Goal: Transaction & Acquisition: Book appointment/travel/reservation

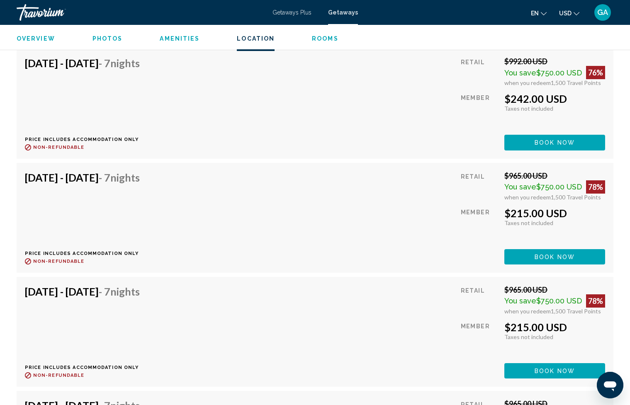
scroll to position [4638, 0]
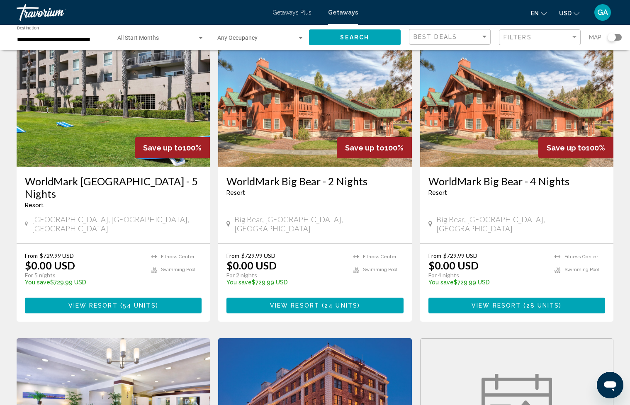
scroll to position [385, 0]
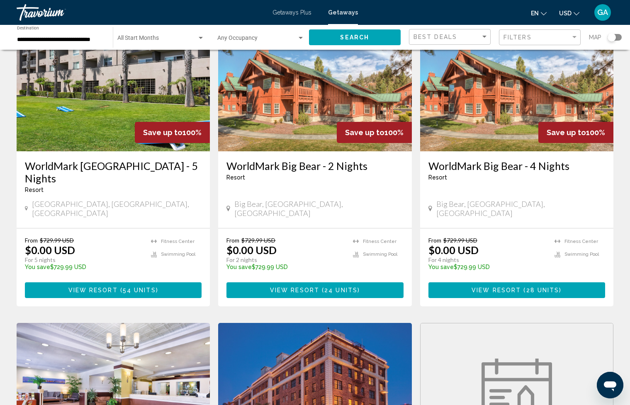
click at [329, 160] on h3 "WorldMark Big Bear - 2 Nights" at bounding box center [314, 166] width 177 height 12
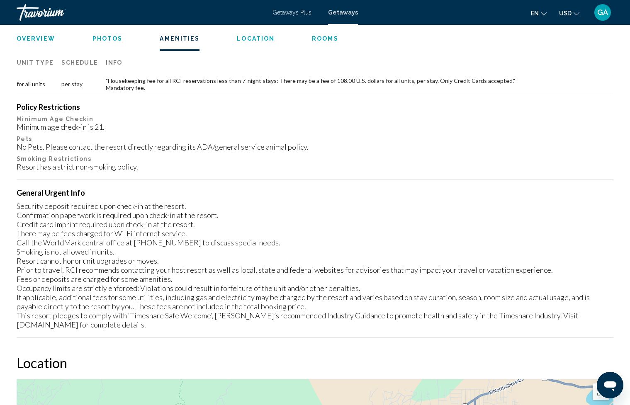
scroll to position [841, 0]
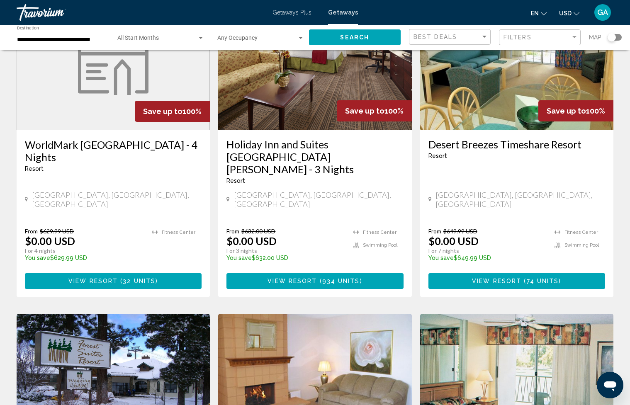
scroll to position [409, 0]
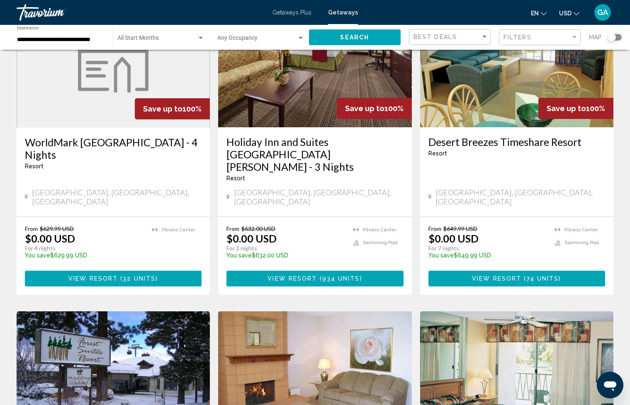
click at [348, 136] on h3 "Holiday Inn and Suites Santa Maria - 3 Nights" at bounding box center [314, 154] width 177 height 37
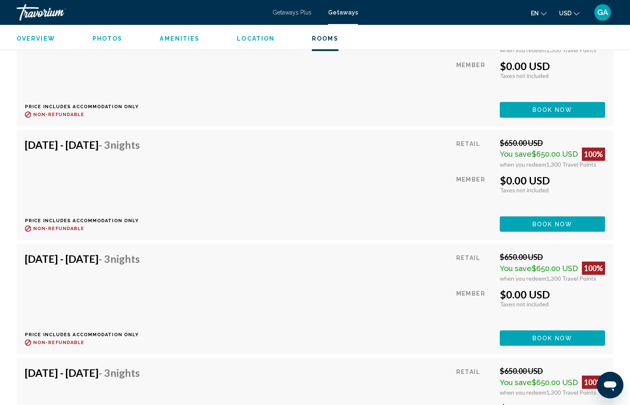
scroll to position [22891, 0]
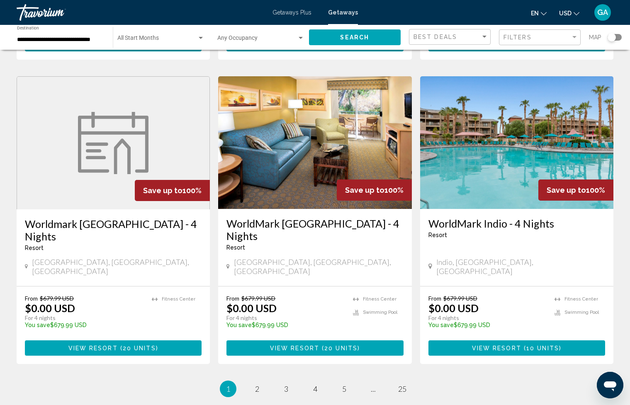
scroll to position [954, 0]
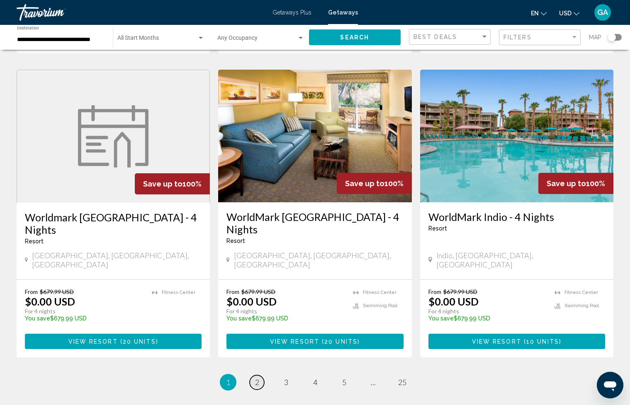
click at [260, 375] on link "page 2" at bounding box center [257, 382] width 15 height 15
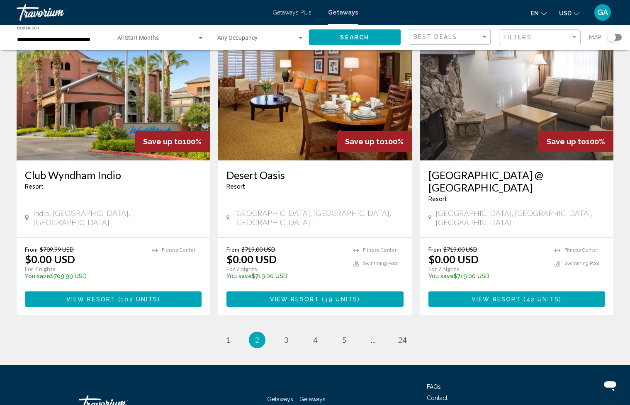
scroll to position [983, 0]
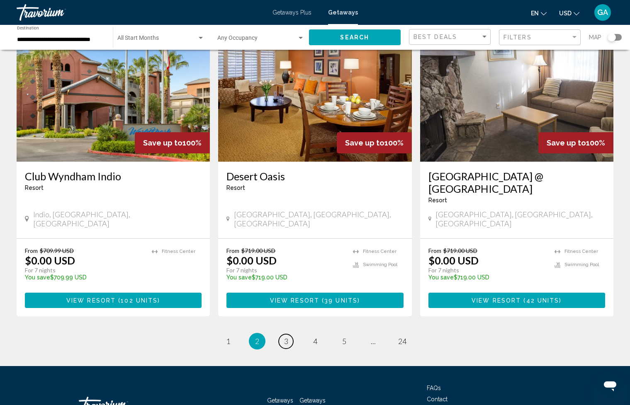
click at [285, 337] on span "3" at bounding box center [286, 341] width 4 height 9
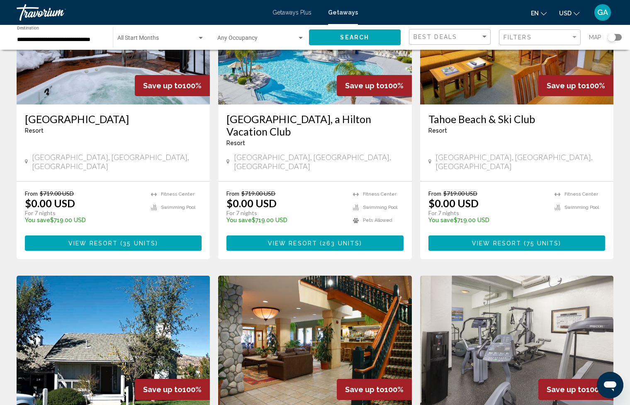
scroll to position [720, 0]
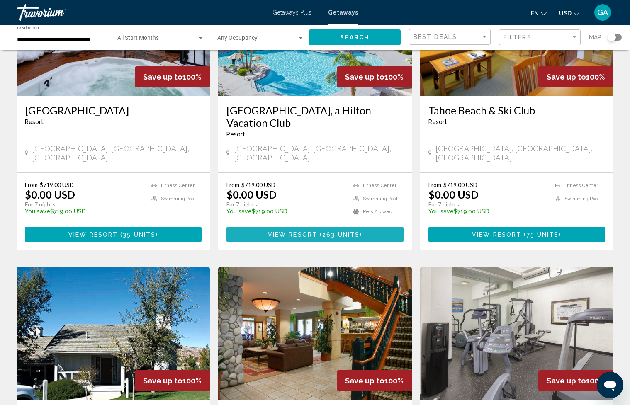
click at [329, 231] on span "263 units" at bounding box center [340, 234] width 37 height 7
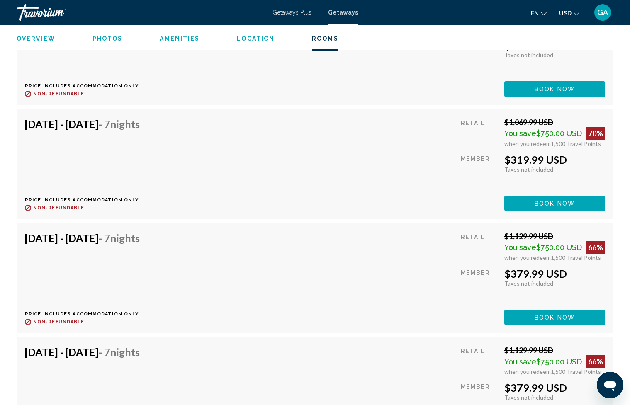
scroll to position [7422, 0]
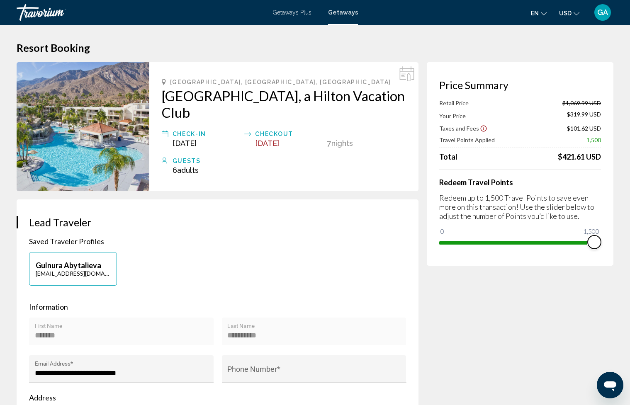
drag, startPoint x: 592, startPoint y: 242, endPoint x: 610, endPoint y: 243, distance: 18.2
click at [610, 243] on div "Price Summary Retail Price $1,069.99 USD Your Price $319.99 USD Taxes and Fees …" at bounding box center [520, 164] width 187 height 204
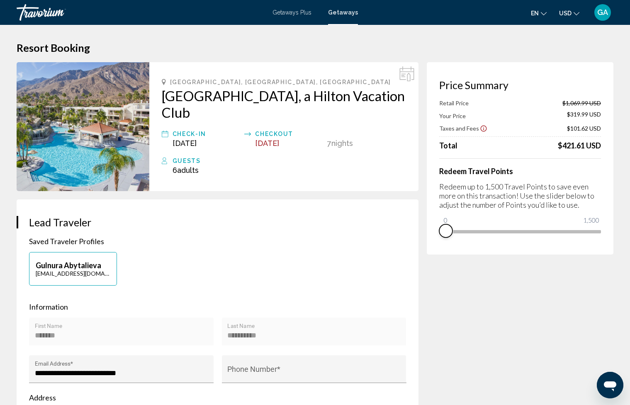
drag, startPoint x: 597, startPoint y: 242, endPoint x: 432, endPoint y: 250, distance: 164.7
click at [432, 250] on div "Price Summary Retail Price $1,069.99 USD Your Price $319.99 USD Taxes and Fees …" at bounding box center [520, 158] width 187 height 192
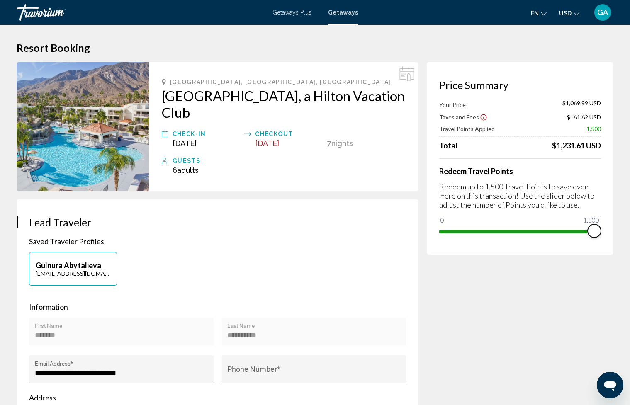
drag, startPoint x: 444, startPoint y: 219, endPoint x: 628, endPoint y: 228, distance: 184.3
click at [628, 228] on html "Skip to main content Getaways Plus Getaways en English Español Français Italian…" at bounding box center [315, 202] width 630 height 405
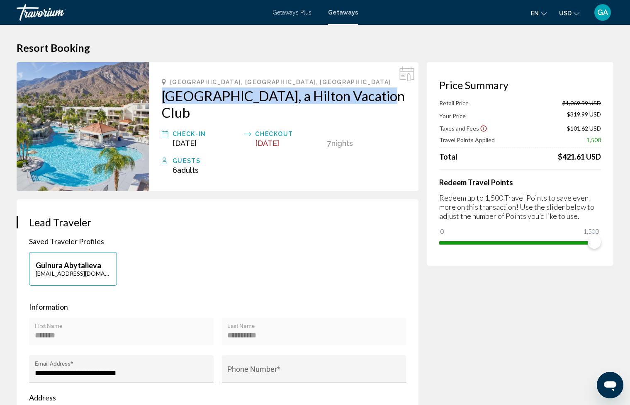
drag, startPoint x: 159, startPoint y: 95, endPoint x: 378, endPoint y: 97, distance: 218.9
click at [378, 97] on div "Palm Springs, CA, USA Palm Canyon, a Hilton Vacation Club Check-In Nov 21, 2025…" at bounding box center [283, 126] width 269 height 129
copy h2 "Palm Canyon, a Hilton Vacation Club"
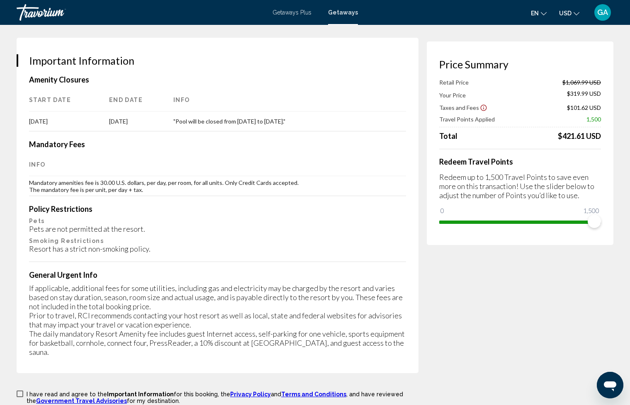
scroll to position [1269, 0]
drag, startPoint x: 592, startPoint y: 225, endPoint x: 613, endPoint y: 228, distance: 22.1
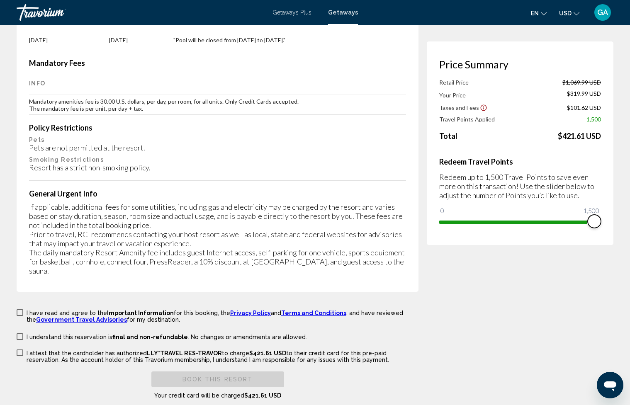
scroll to position [1353, 0]
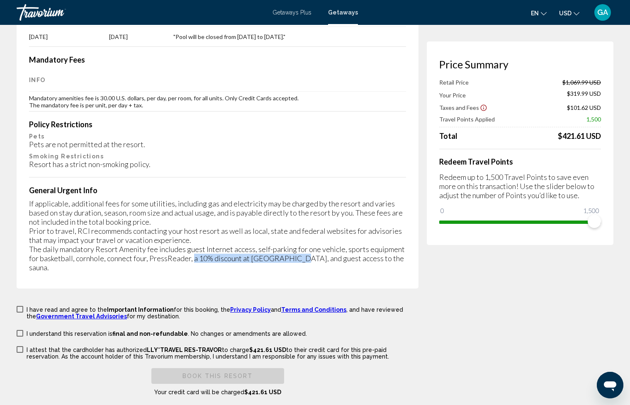
drag, startPoint x: 193, startPoint y: 228, endPoint x: 297, endPoint y: 228, distance: 104.5
click at [297, 228] on div "If applicable, additional fees for some utilities, including gas and electricit…" at bounding box center [217, 235] width 377 height 73
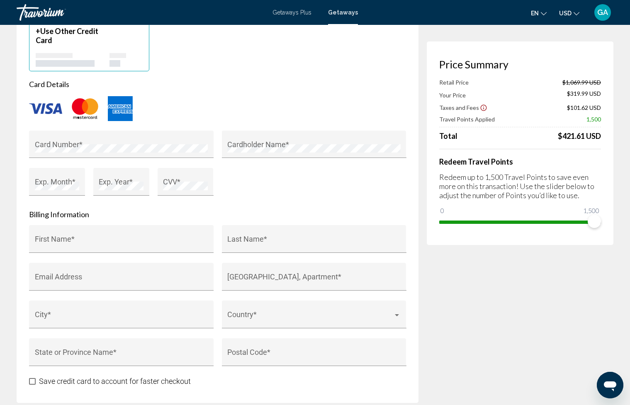
scroll to position [609, 0]
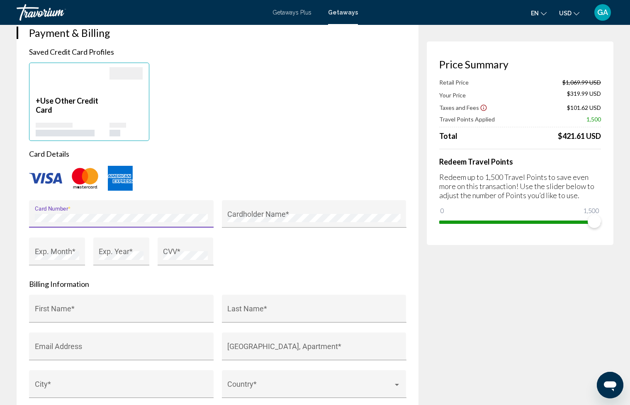
click at [357, 108] on div "+ Use Other Credit Card" at bounding box center [217, 102] width 385 height 78
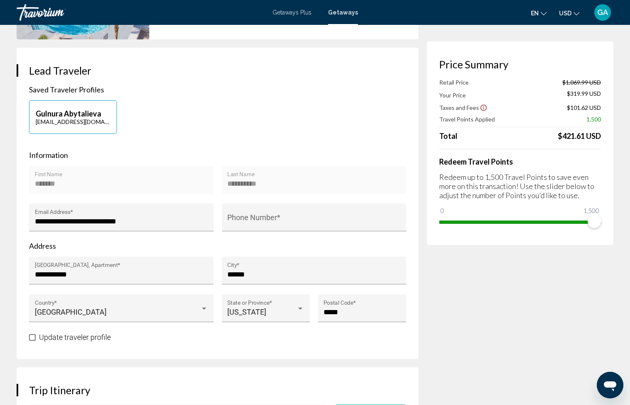
scroll to position [158, 0]
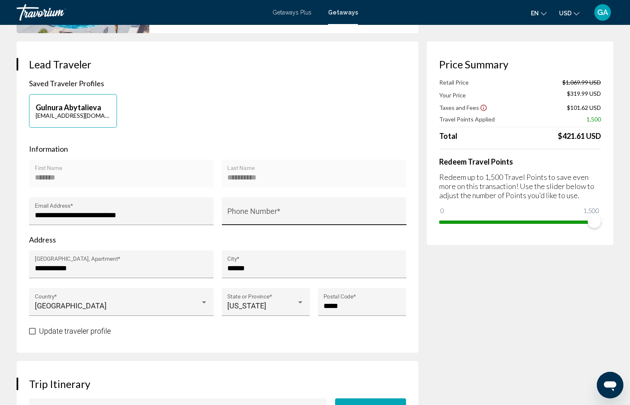
click at [258, 203] on div "Phone Number *" at bounding box center [313, 214] width 173 height 22
click at [255, 211] on input "Phone Number *" at bounding box center [313, 215] width 173 height 8
type input "**********"
click at [320, 250] on div "****** City *" at bounding box center [314, 264] width 184 height 28
click at [321, 178] on div "**********" at bounding box center [314, 179] width 184 height 38
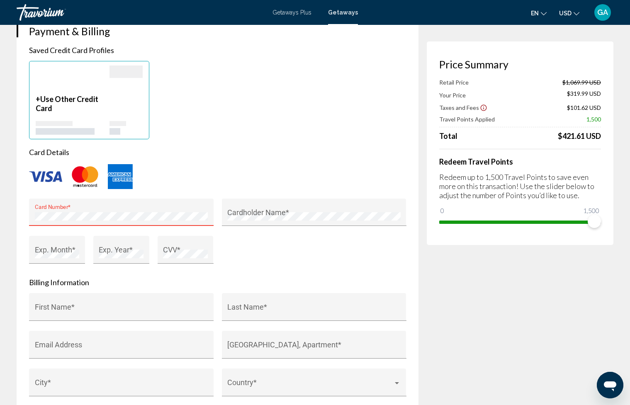
scroll to position [611, 0]
click at [129, 203] on div "Card Number *" at bounding box center [121, 214] width 173 height 22
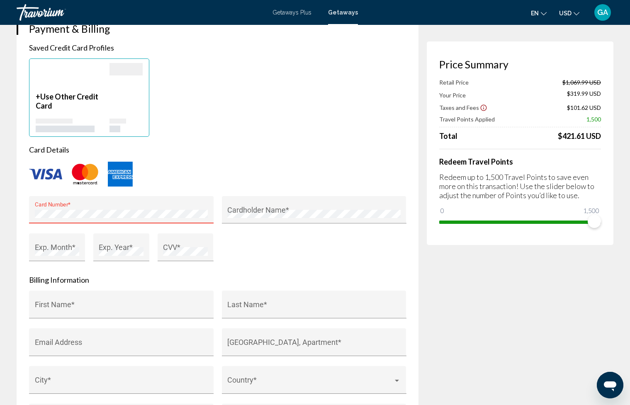
click at [129, 203] on div "Card Number *" at bounding box center [121, 212] width 173 height 22
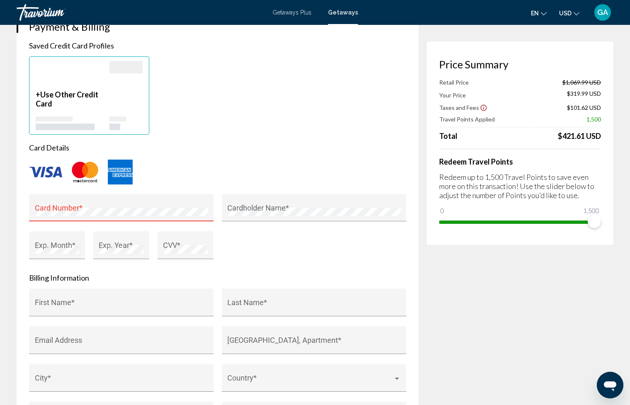
click at [129, 203] on div "Card Number *" at bounding box center [121, 210] width 173 height 22
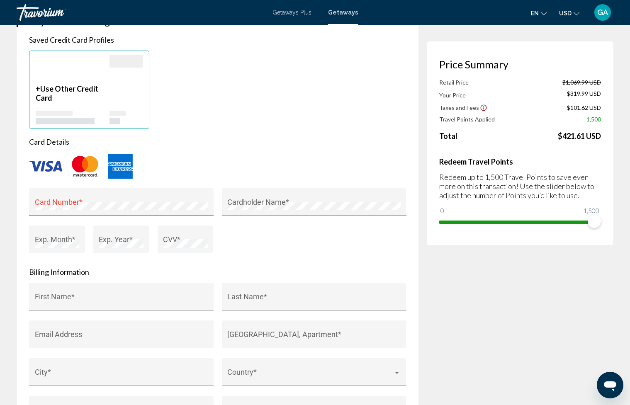
click at [47, 195] on div "Card Number *" at bounding box center [121, 205] width 173 height 22
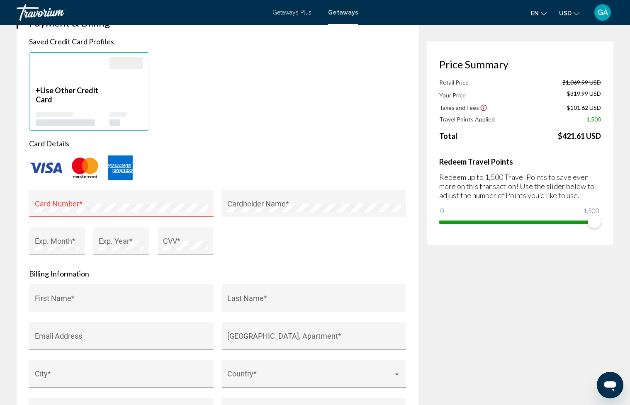
click at [47, 195] on div "Card Number *" at bounding box center [121, 206] width 173 height 22
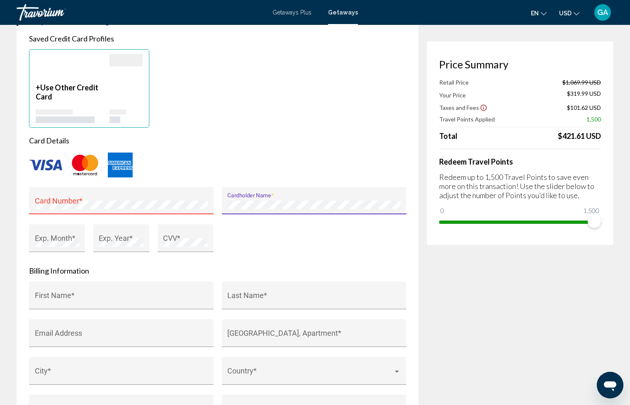
scroll to position [623, 0]
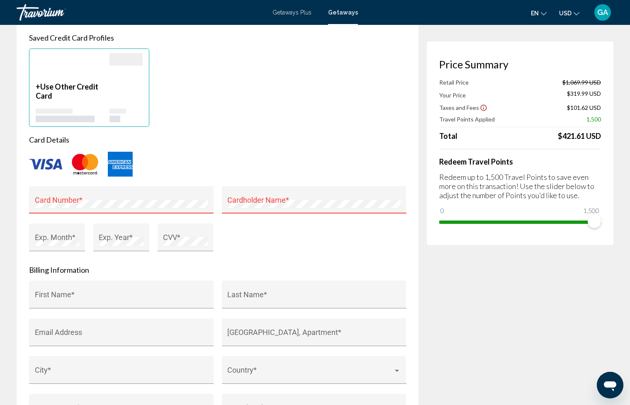
click at [175, 192] on div "Card Number *" at bounding box center [121, 203] width 173 height 22
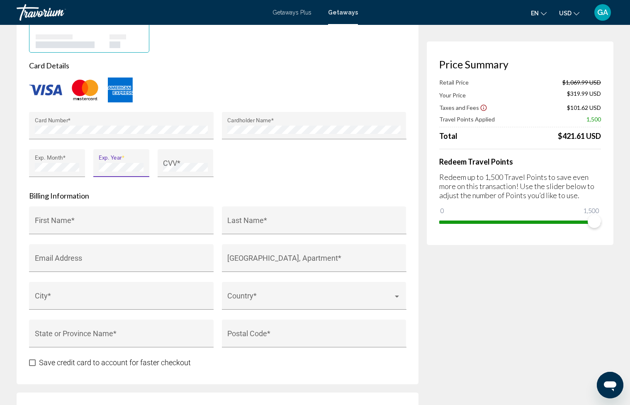
scroll to position [700, 0]
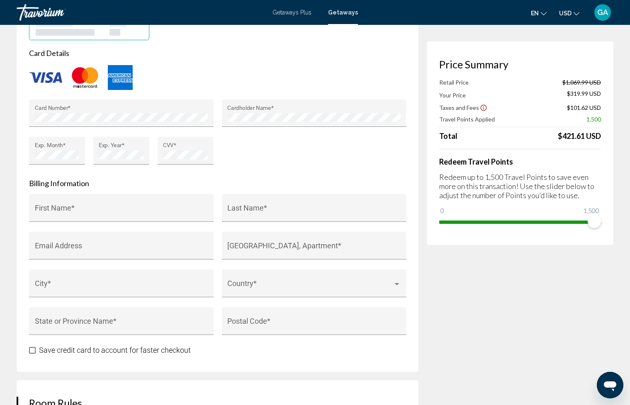
click at [275, 151] on div "Card Number * Cardholder Name * Exp. Month * Exp. Year * CVV *" at bounding box center [217, 136] width 385 height 75
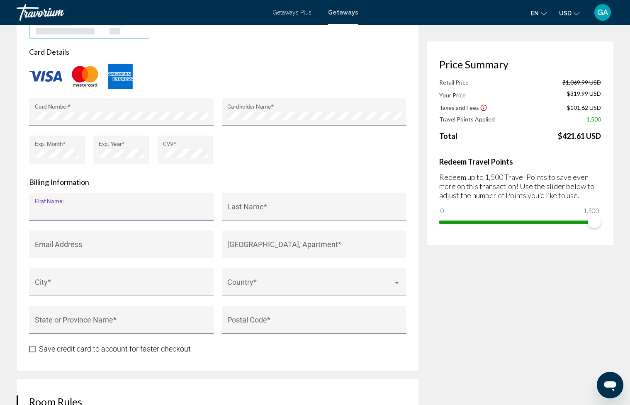
click at [138, 206] on input "First Name *" at bounding box center [121, 210] width 173 height 8
type input "****"
click at [286, 206] on input "Last Name *" at bounding box center [313, 210] width 173 height 8
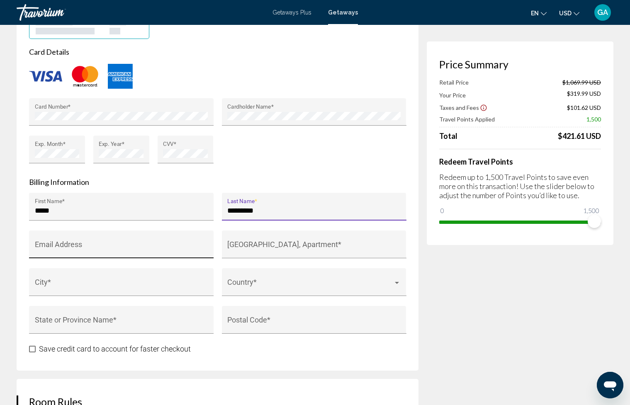
type input "*********"
click at [157, 244] on input "Email Address" at bounding box center [121, 248] width 173 height 8
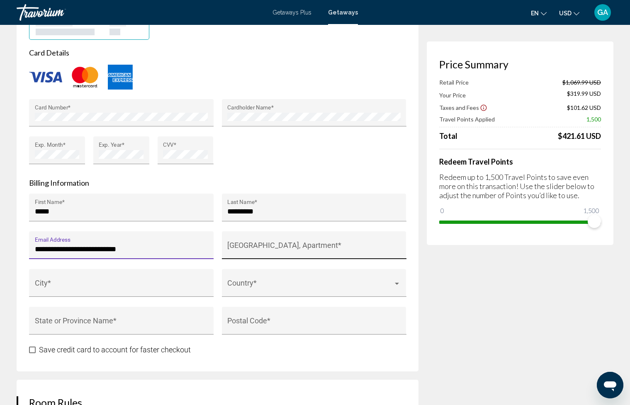
type input "**********"
click at [268, 245] on input "House Number, Street, Apartment *" at bounding box center [313, 249] width 173 height 8
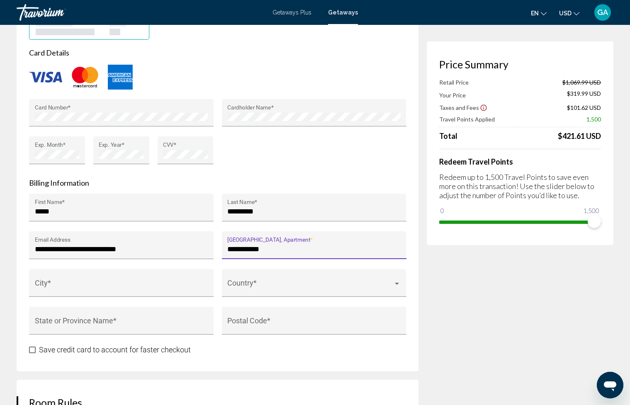
scroll to position [713, 0]
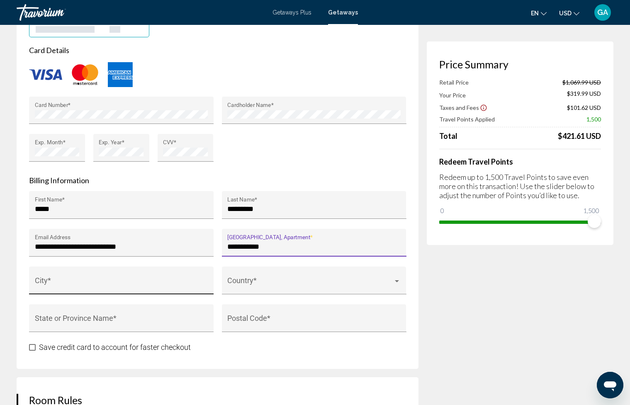
type input "**********"
click at [100, 274] on div "City *" at bounding box center [121, 283] width 173 height 22
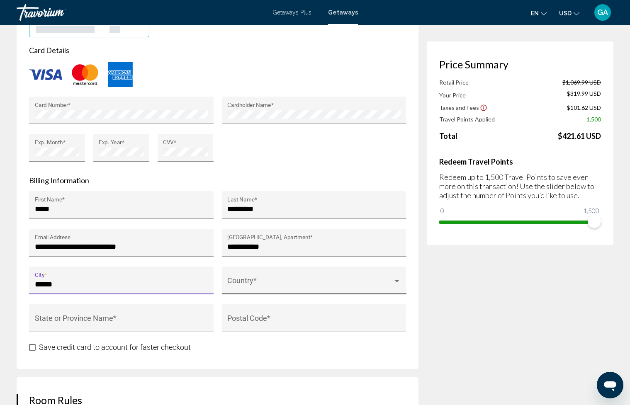
type input "******"
click at [248, 272] on div "Country *" at bounding box center [313, 283] width 173 height 22
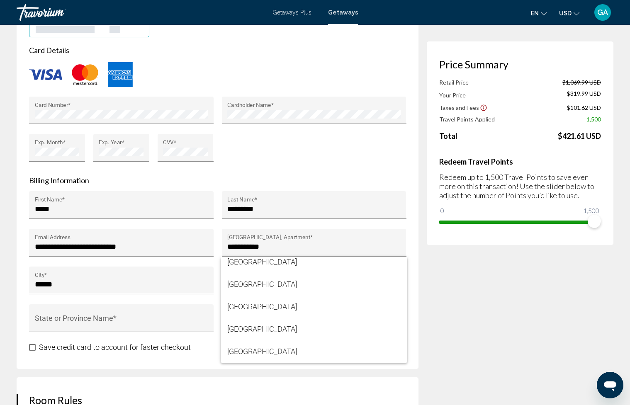
scroll to position [5333, 0]
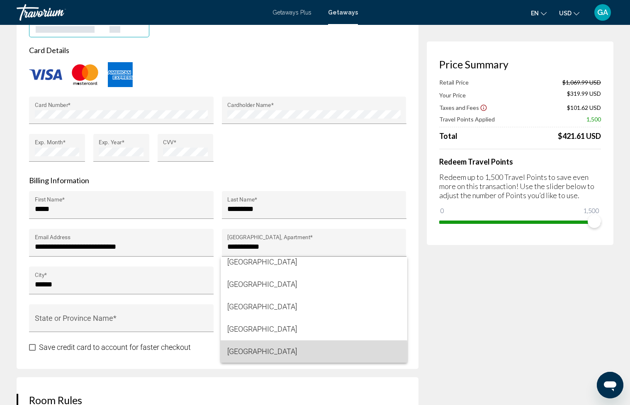
click at [267, 354] on span "United States of America" at bounding box center [313, 351] width 173 height 22
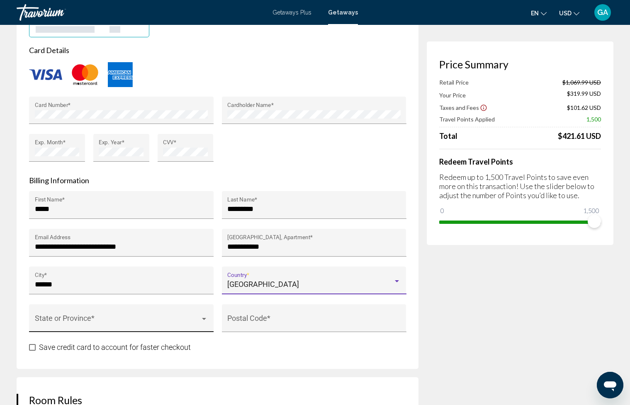
click at [128, 318] on span "Main content" at bounding box center [118, 322] width 166 height 8
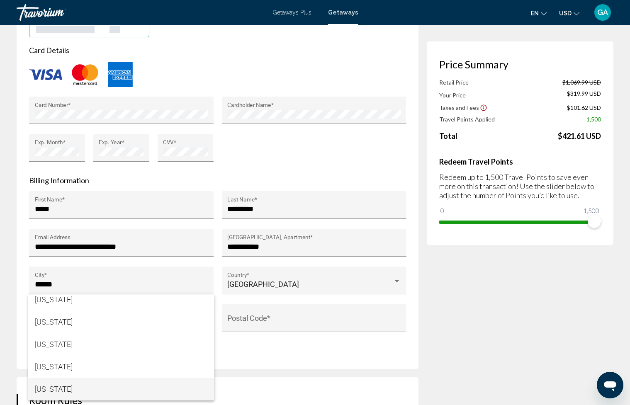
scroll to position [0, 0]
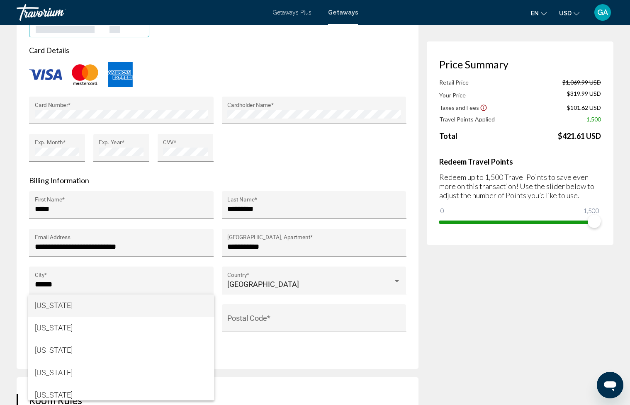
click at [301, 340] on div at bounding box center [315, 202] width 630 height 405
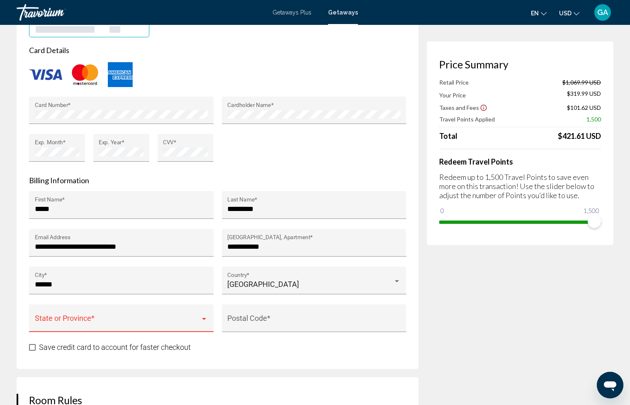
click at [197, 318] on span "Main content" at bounding box center [118, 322] width 166 height 8
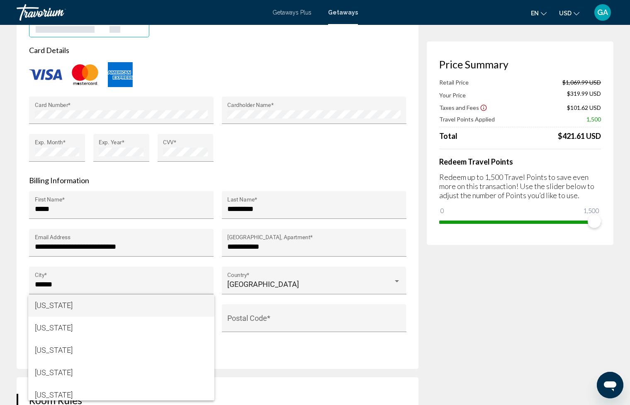
scroll to position [6, 0]
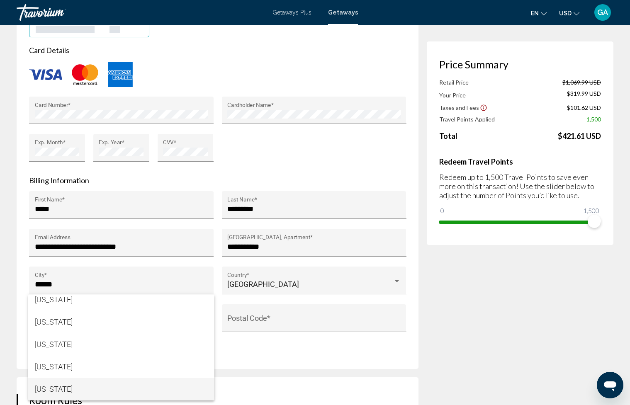
click at [46, 391] on span "California" at bounding box center [121, 389] width 173 height 22
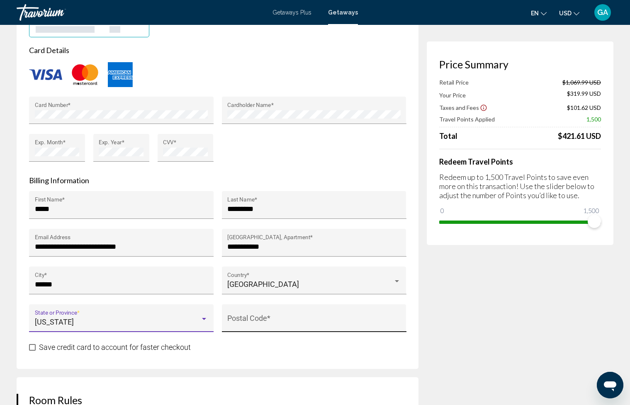
click at [264, 318] on input "Postal Code *" at bounding box center [313, 322] width 173 height 8
type input "*****"
click at [314, 342] on div "Save credit card to account for faster checkout" at bounding box center [217, 347] width 377 height 10
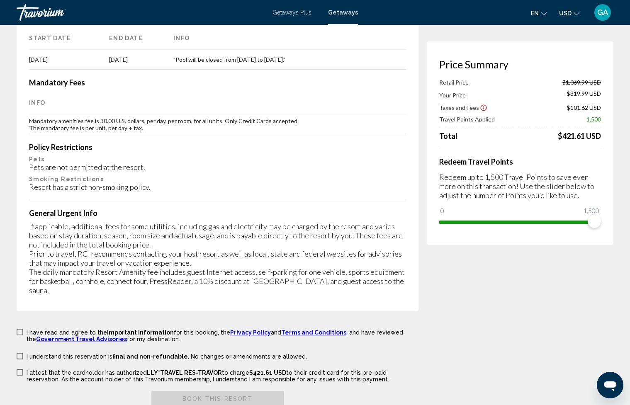
scroll to position [1333, 0]
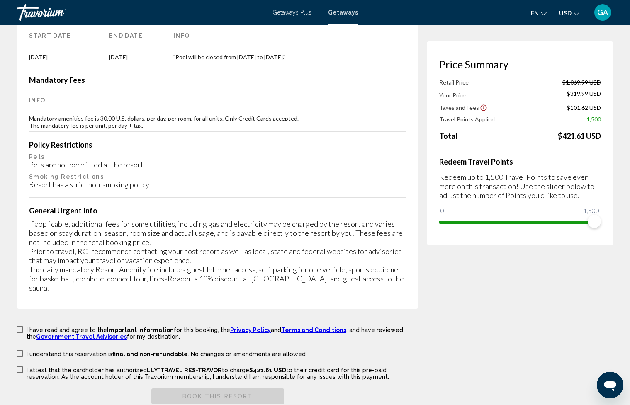
click at [22, 326] on span "Main content" at bounding box center [20, 329] width 7 height 7
click at [22, 350] on span "Main content" at bounding box center [20, 353] width 7 height 7
click at [20, 366] on span "Main content" at bounding box center [20, 369] width 7 height 7
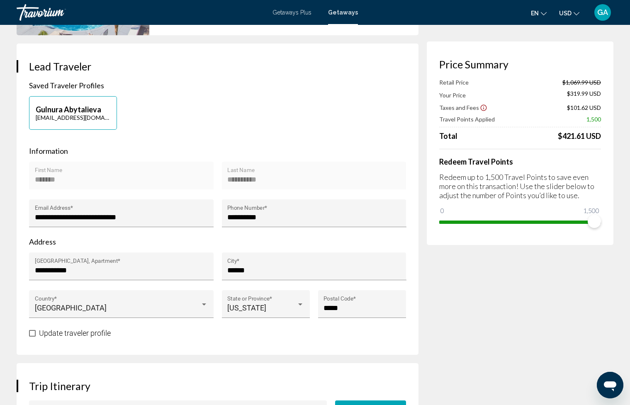
scroll to position [156, 0]
click at [90, 328] on span "Update traveler profile" at bounding box center [75, 332] width 72 height 9
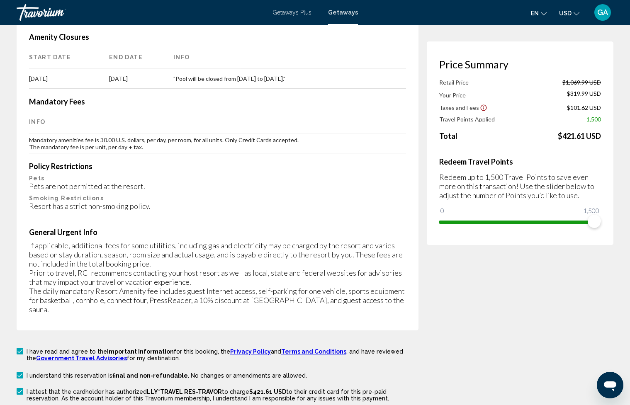
scroll to position [1422, 0]
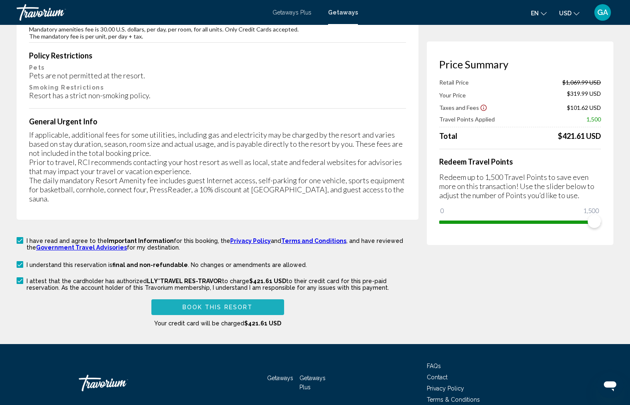
click at [221, 304] on span "Book this Resort" at bounding box center [217, 307] width 70 height 7
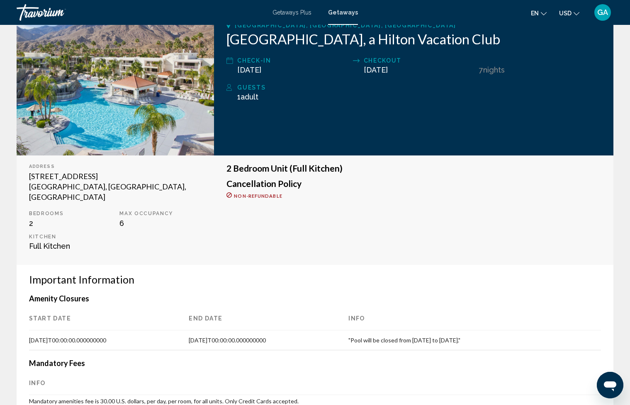
scroll to position [131, 0]
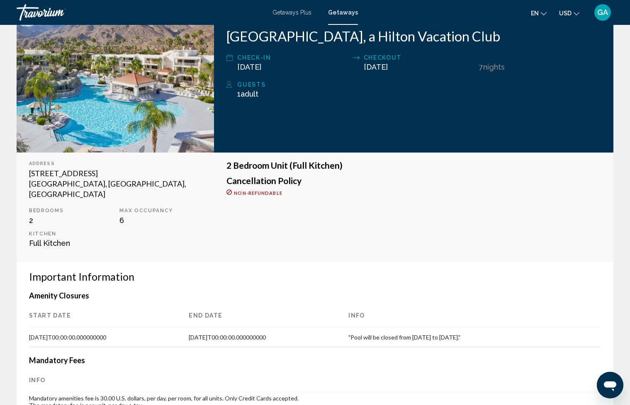
click at [258, 94] on span "Adult" at bounding box center [249, 94] width 18 height 9
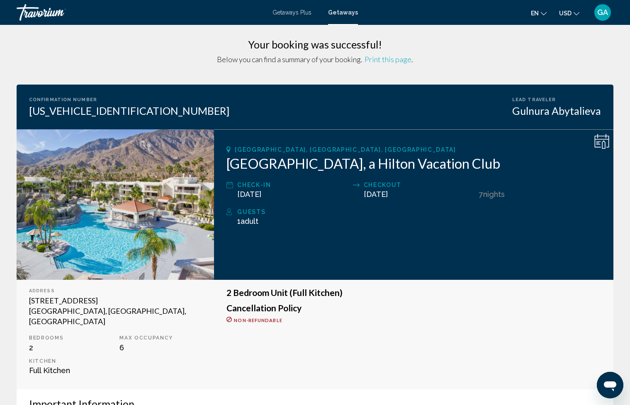
scroll to position [0, 0]
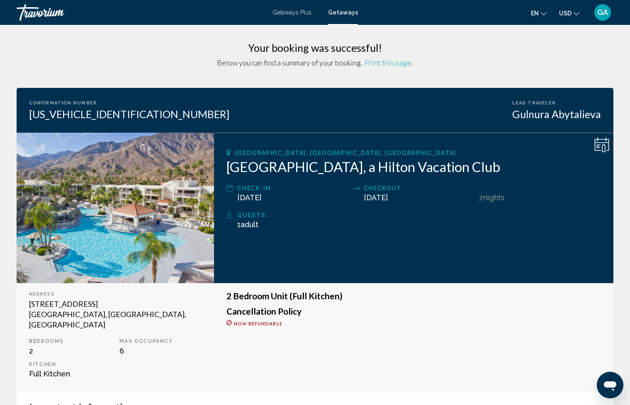
click at [600, 145] on icon "Main content" at bounding box center [601, 144] width 15 height 15
click at [600, 145] on icon "Main content" at bounding box center [598, 145] width 5 height 1
click at [546, 117] on div "Gulnura Abytalieva" at bounding box center [556, 114] width 89 height 12
click at [606, 147] on icon "Main content" at bounding box center [601, 144] width 15 height 15
drag, startPoint x: 603, startPoint y: 147, endPoint x: 594, endPoint y: 147, distance: 9.1
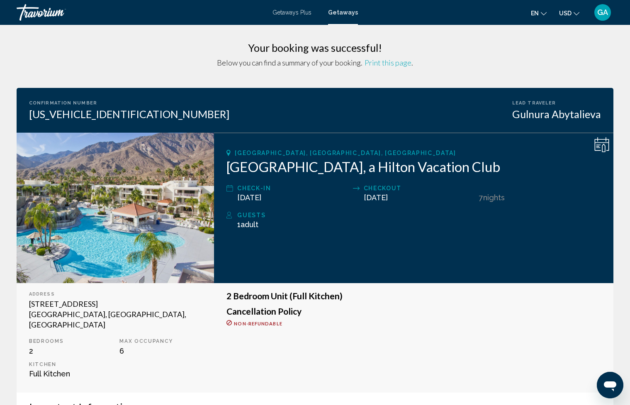
click at [603, 147] on icon "Main content" at bounding box center [601, 144] width 15 height 15
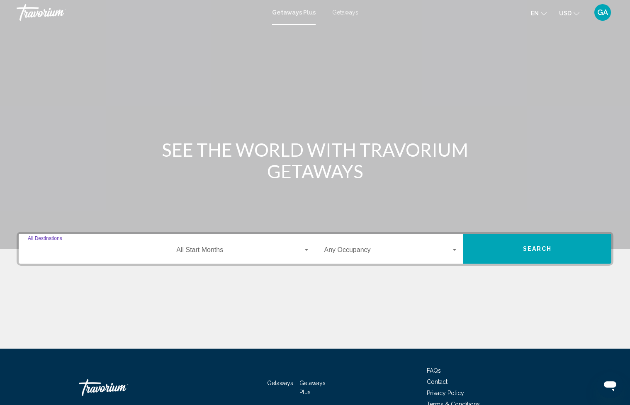
click at [99, 254] on input "Destination All Destinations" at bounding box center [95, 251] width 134 height 7
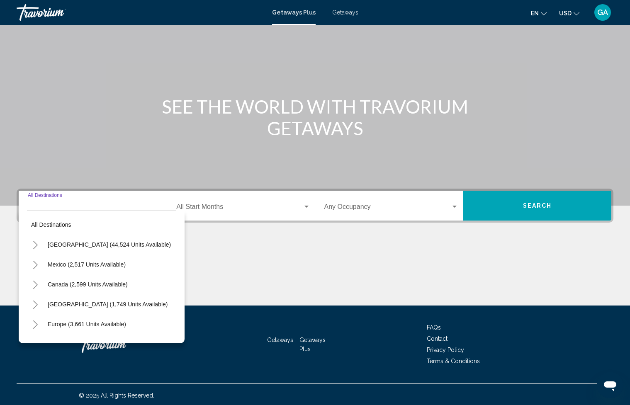
scroll to position [45, 0]
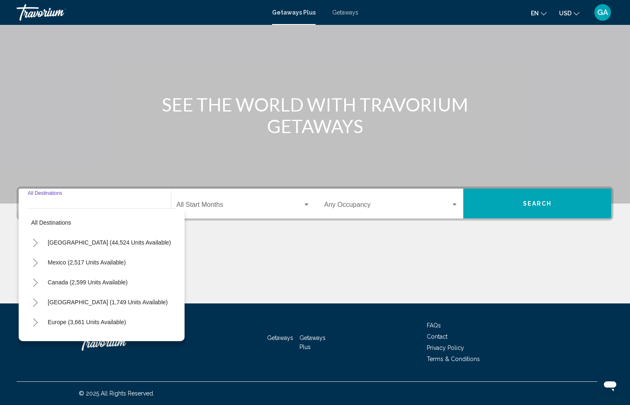
click at [26, 242] on div "All destinations [GEOGRAPHIC_DATA] (44,524 units available) [GEOGRAPHIC_DATA] (…" at bounding box center [102, 274] width 166 height 133
click at [36, 241] on icon "Toggle United States (44,524 units available)" at bounding box center [35, 243] width 6 height 8
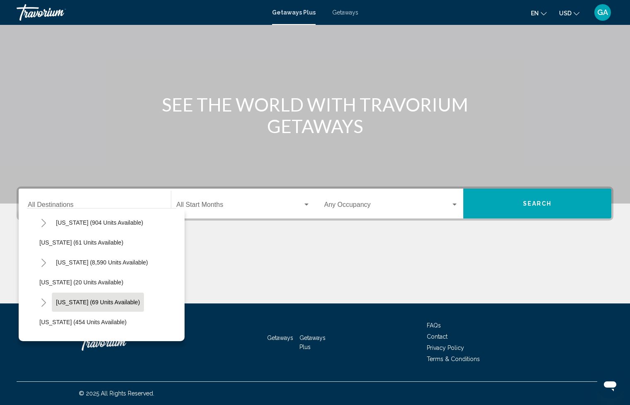
scroll to position [120, 0]
click at [104, 298] on span "[US_STATE] (69 units available)" at bounding box center [98, 301] width 84 height 7
type input "**********"
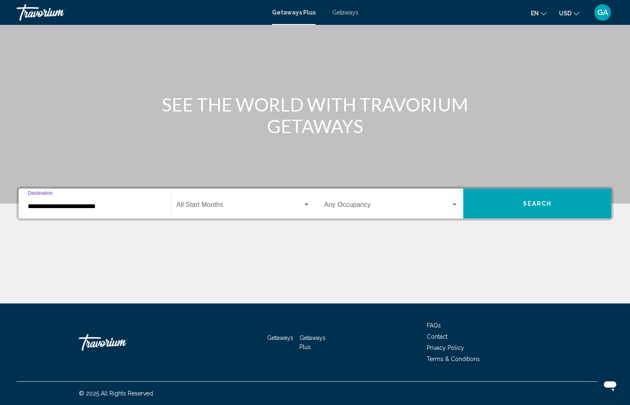
click at [559, 206] on button "Search" at bounding box center [537, 204] width 148 height 30
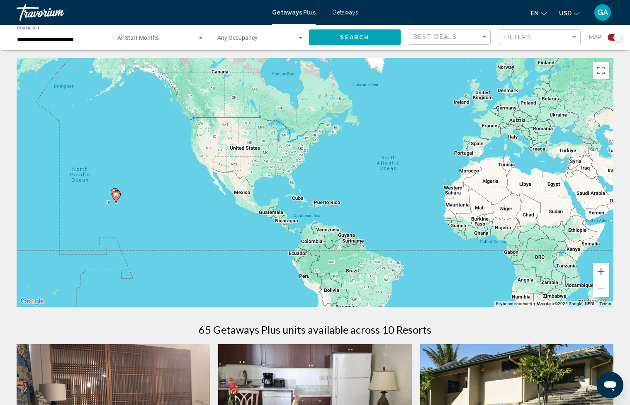
drag, startPoint x: 158, startPoint y: 211, endPoint x: 238, endPoint y: 206, distance: 80.6
click at [238, 206] on div "To activate drag with keyboard, press Alt + Enter. Once in keyboard drag state,…" at bounding box center [315, 182] width 596 height 249
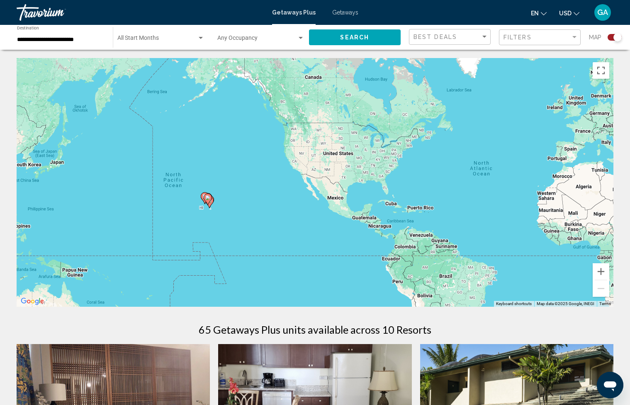
drag, startPoint x: 130, startPoint y: 214, endPoint x: 223, endPoint y: 219, distance: 93.4
click at [223, 219] on div "To activate drag with keyboard, press Alt + Enter. Once in keyboard drag state,…" at bounding box center [315, 182] width 596 height 249
click at [79, 41] on input "**********" at bounding box center [60, 39] width 87 height 7
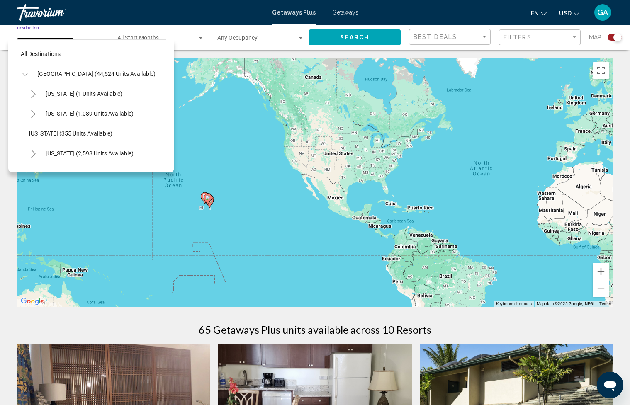
scroll to position [149, 0]
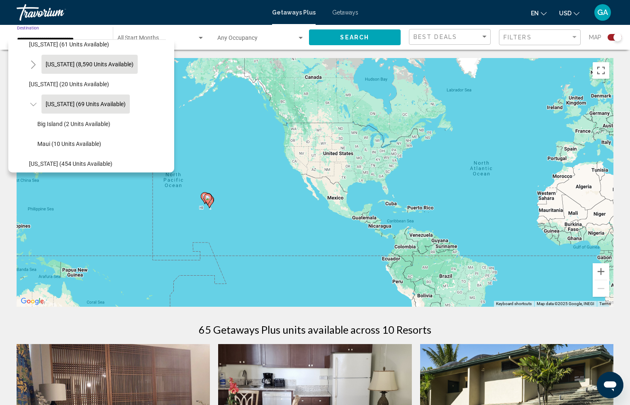
click at [95, 69] on button "[US_STATE] (8,590 units available)" at bounding box center [89, 64] width 96 height 19
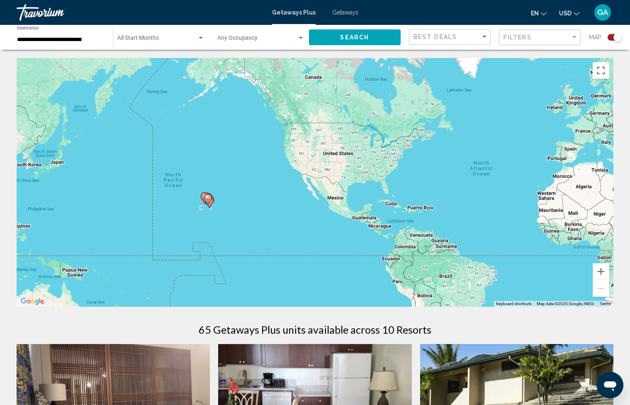
click at [92, 42] on input "**********" at bounding box center [60, 39] width 87 height 7
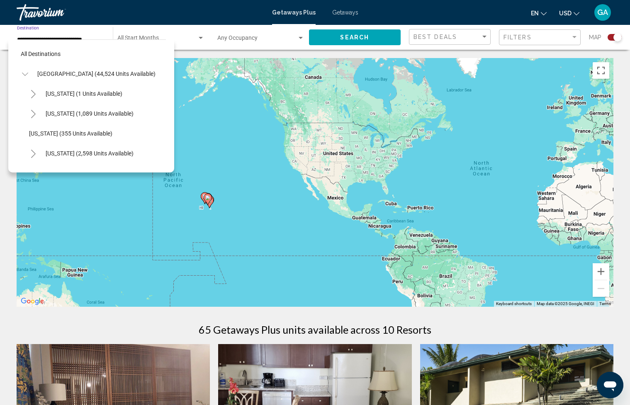
scroll to position [0, 1]
click at [82, 116] on span "[US_STATE] (1,089 units available)" at bounding box center [88, 113] width 88 height 7
type input "**********"
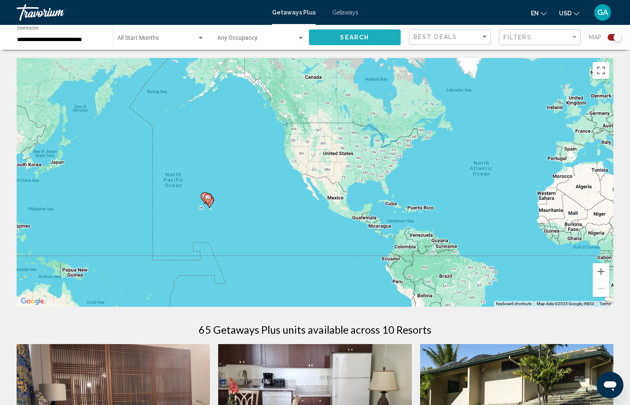
click at [347, 41] on button "Search" at bounding box center [355, 36] width 92 height 15
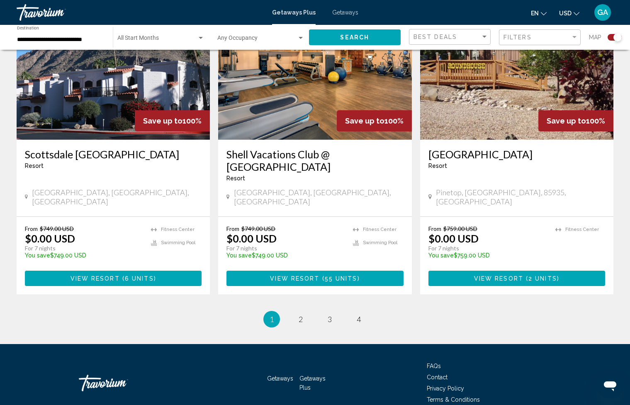
scroll to position [1226, 0]
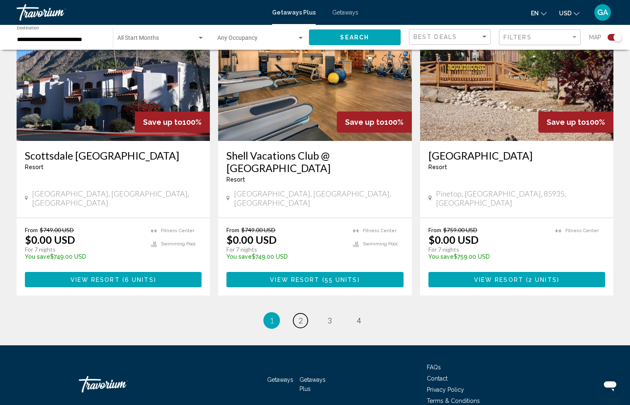
click at [300, 316] on span "2" at bounding box center [300, 320] width 4 height 9
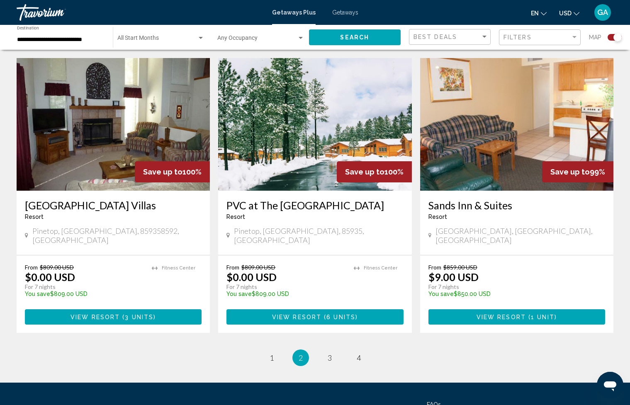
scroll to position [1228, 0]
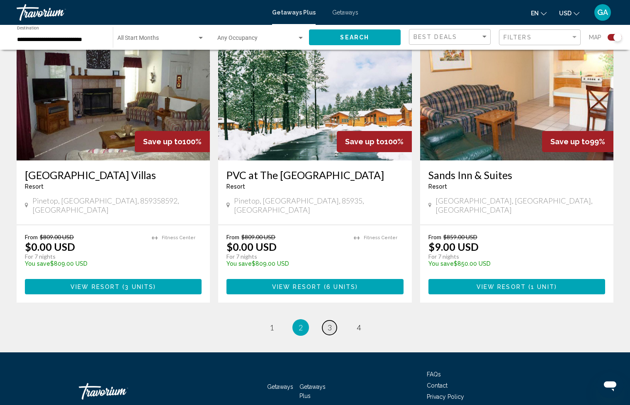
click at [327, 323] on span "3" at bounding box center [329, 327] width 4 height 9
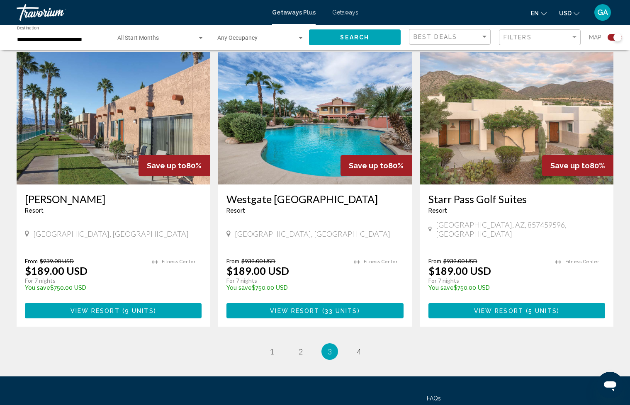
scroll to position [1228, 0]
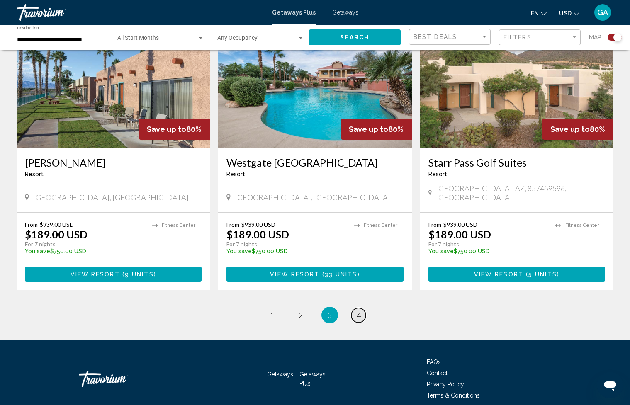
click at [353, 308] on link "page 4" at bounding box center [358, 315] width 15 height 15
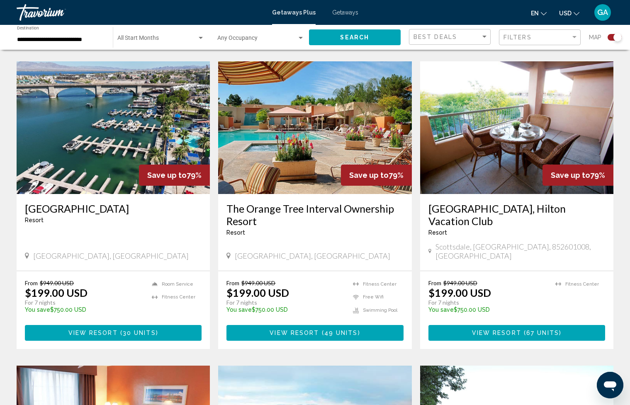
scroll to position [574, 0]
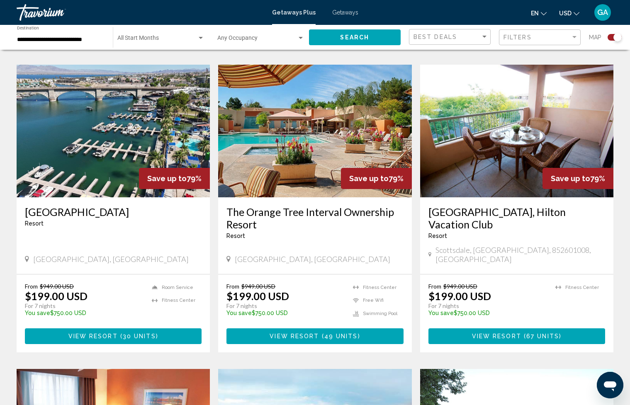
click at [98, 210] on h3 "[GEOGRAPHIC_DATA]" at bounding box center [113, 212] width 177 height 12
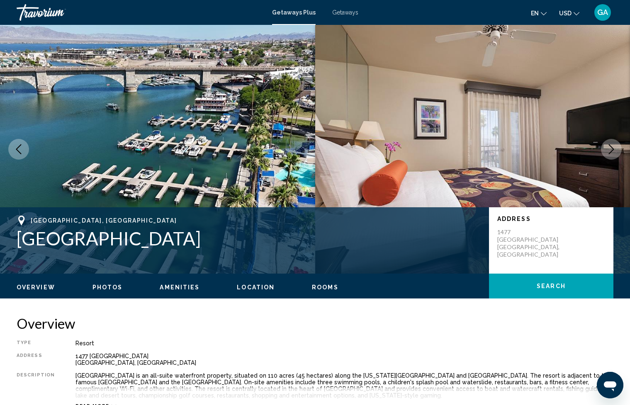
click at [344, 9] on span "Getaways" at bounding box center [345, 12] width 26 height 7
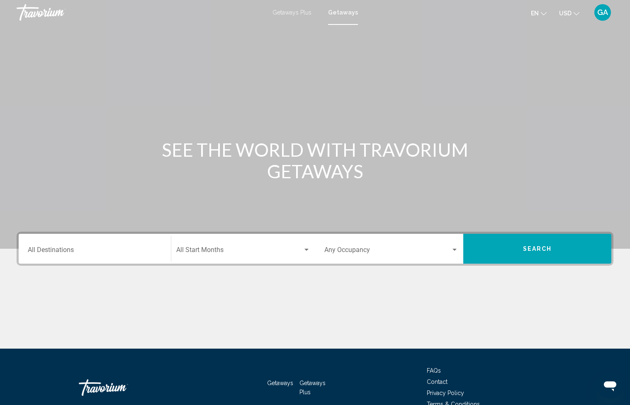
click at [75, 254] on input "Destination All Destinations" at bounding box center [95, 251] width 134 height 7
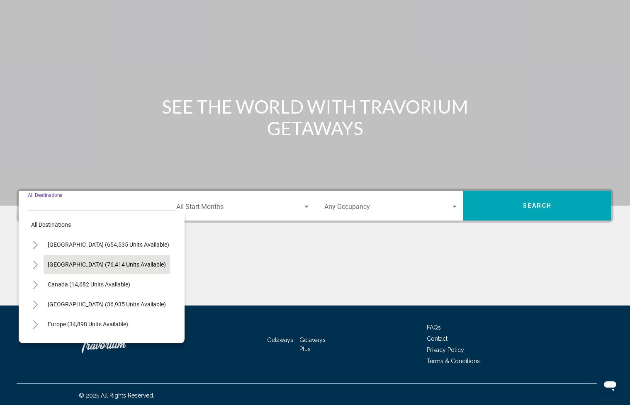
scroll to position [45, 0]
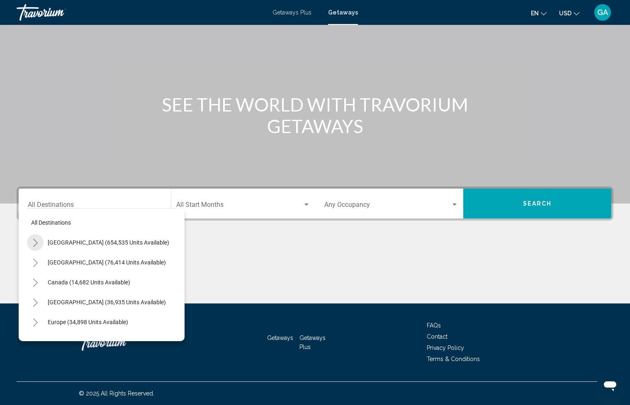
click at [37, 241] on icon "Toggle United States (654,535 units available)" at bounding box center [35, 243] width 6 height 8
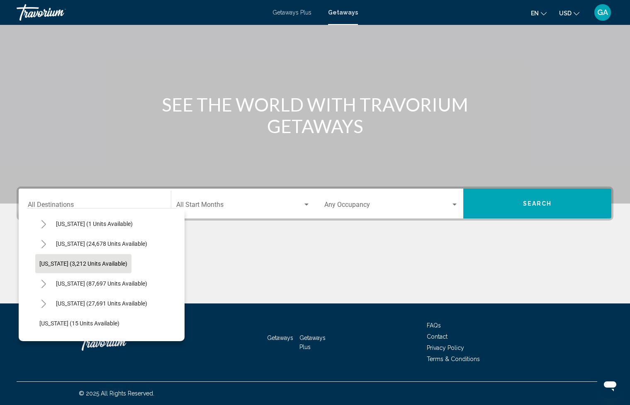
scroll to position [49, 0]
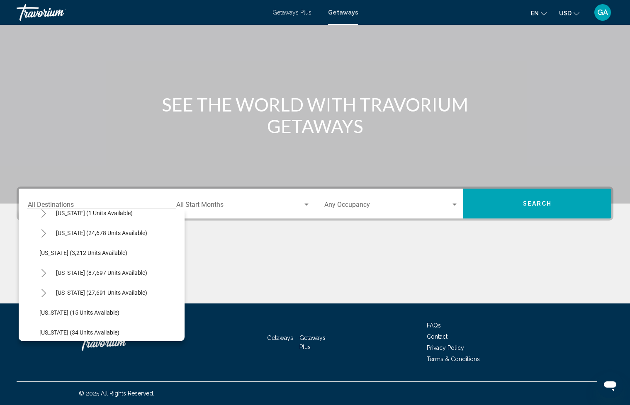
click at [46, 233] on icon "Toggle Arizona (24,678 units available)" at bounding box center [44, 233] width 6 height 8
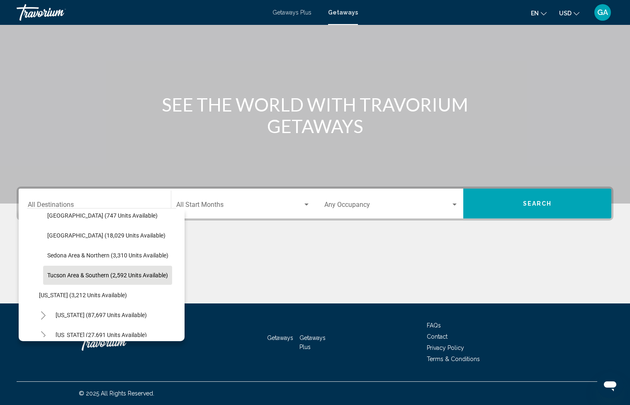
scroll to position [87, 1]
click at [99, 275] on span "Tucson Area & Southern (2,592 units available)" at bounding box center [107, 274] width 121 height 7
type input "**********"
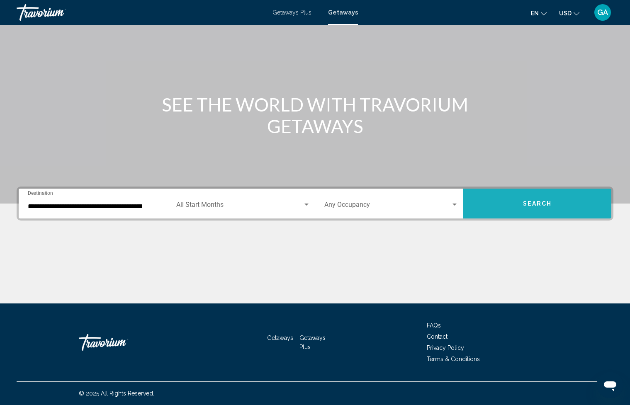
click at [527, 210] on button "Search" at bounding box center [537, 204] width 148 height 30
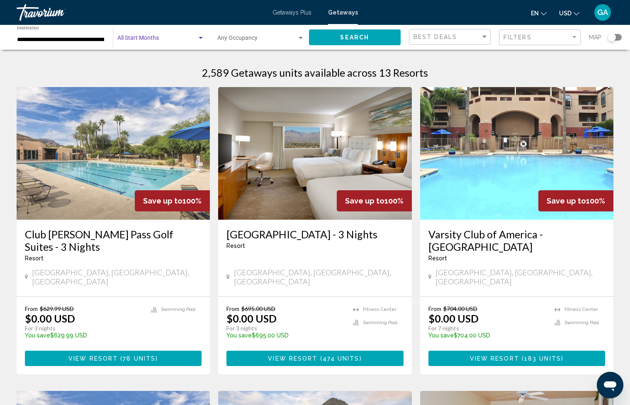
click at [164, 37] on span "Search widget" at bounding box center [157, 39] width 80 height 7
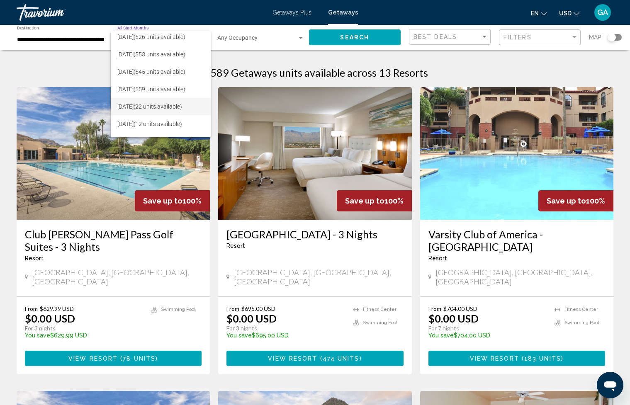
scroll to position [55, 0]
click at [163, 90] on span "[DATE] (22 units available)" at bounding box center [160, 89] width 87 height 17
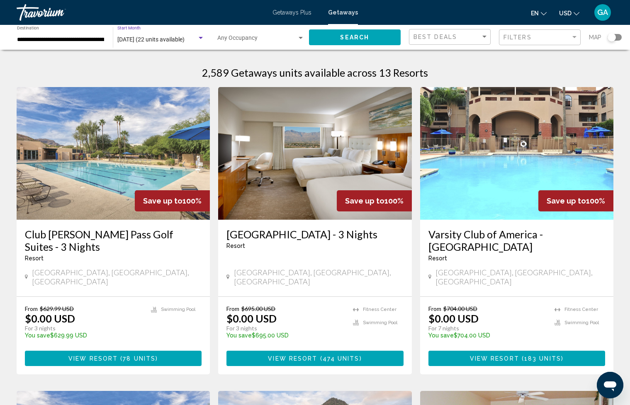
click at [366, 38] on span "Search" at bounding box center [354, 37] width 29 height 7
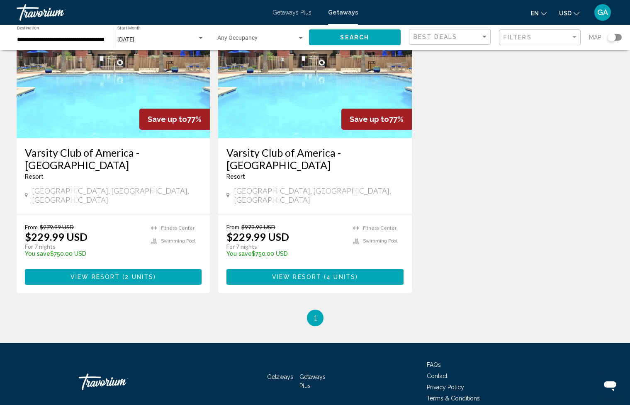
scroll to position [387, 0]
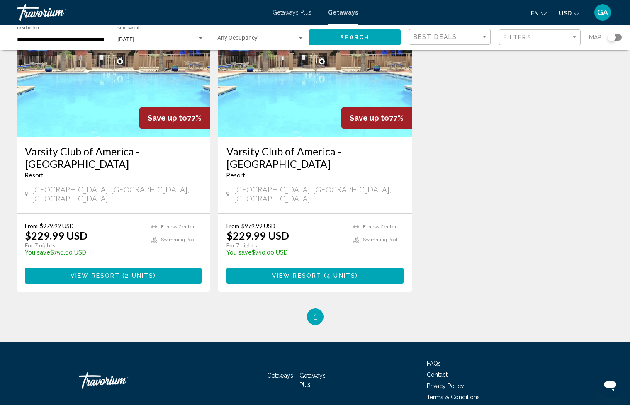
click at [320, 273] on span "View Resort" at bounding box center [296, 276] width 49 height 7
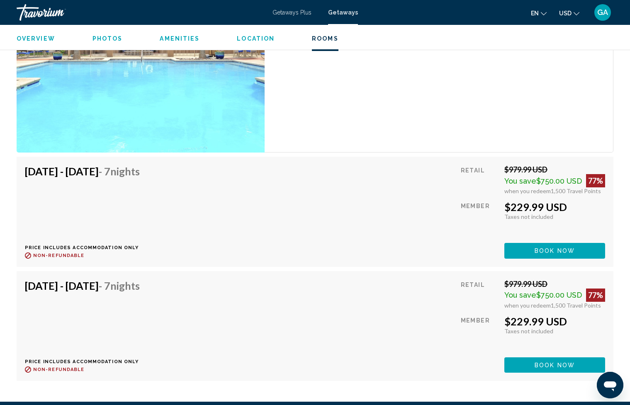
scroll to position [1503, 0]
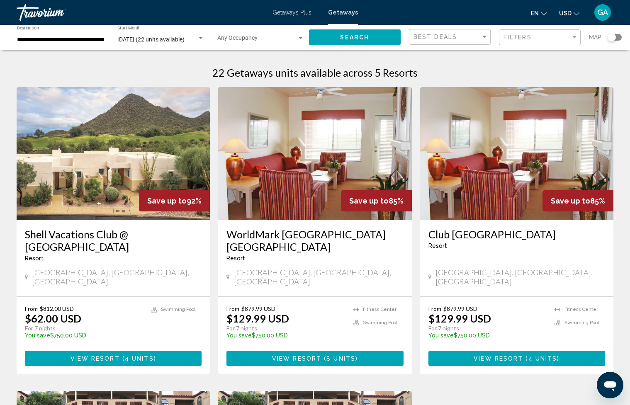
click at [133, 196] on img "Main content" at bounding box center [113, 153] width 193 height 133
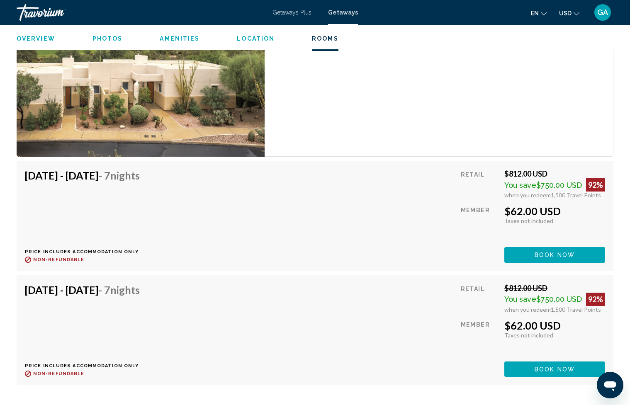
scroll to position [1539, 0]
